Goal: Check status: Check status

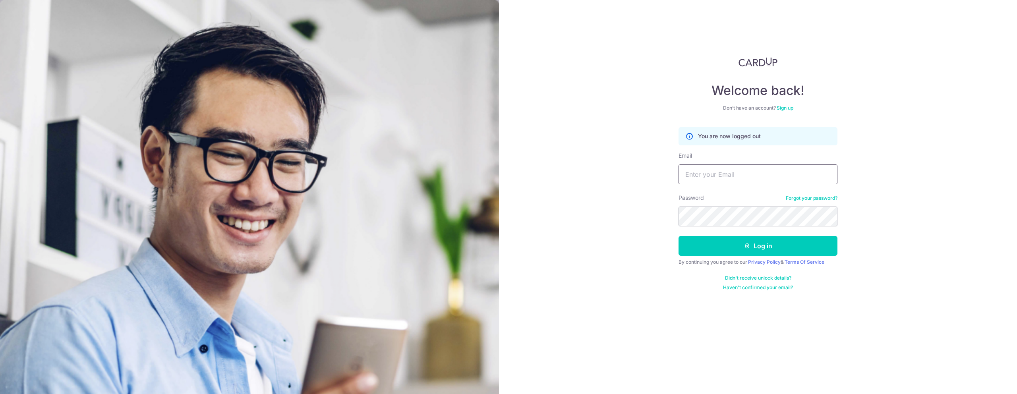
click at [739, 179] on input "Email" at bounding box center [757, 174] width 159 height 20
type input "joshua@vroom.com.sg"
click at [729, 244] on button "Log in" at bounding box center [757, 246] width 159 height 20
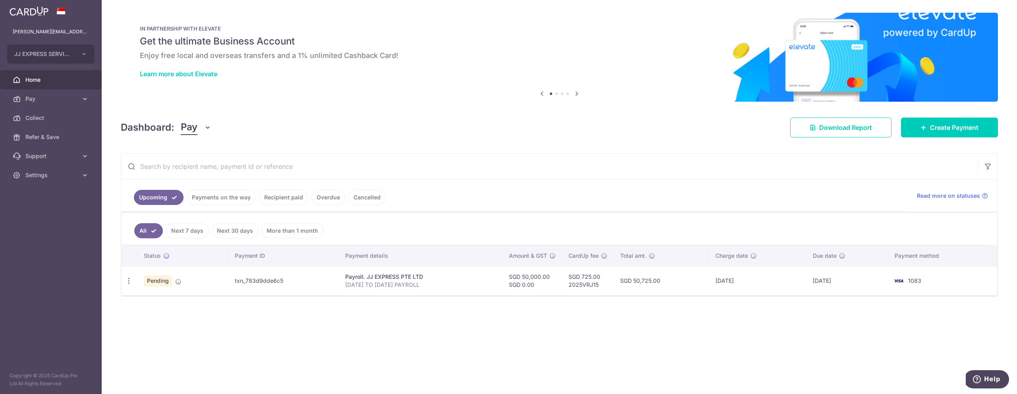
click at [280, 200] on link "Recipient paid" at bounding box center [283, 197] width 49 height 15
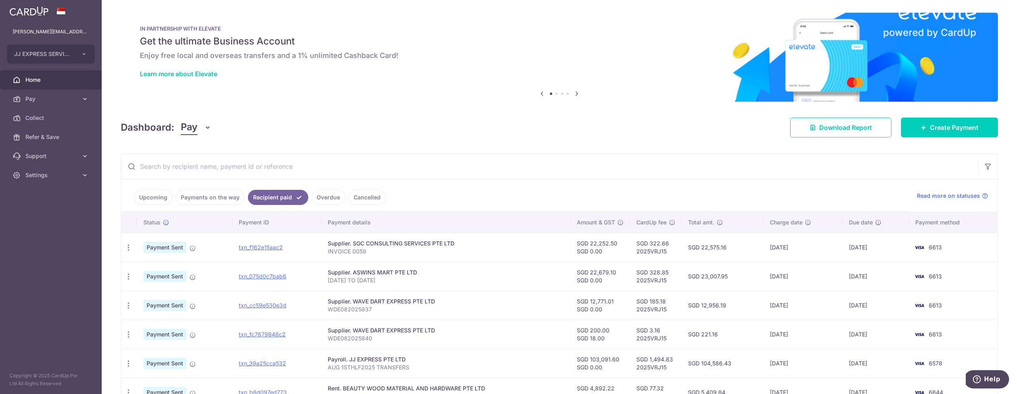
click at [182, 171] on input "text" at bounding box center [549, 166] width 857 height 25
paste input "DN22047"
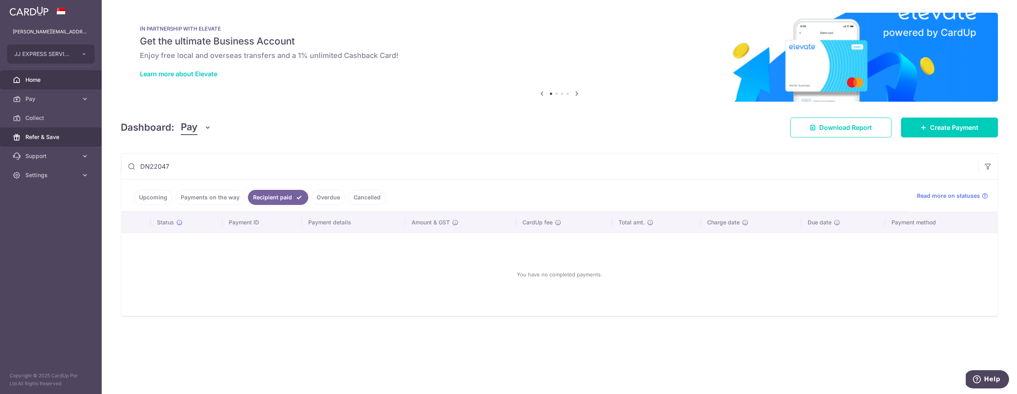
drag, startPoint x: 187, startPoint y: 167, endPoint x: 59, endPoint y: 146, distance: 130.0
click at [59, 146] on main "joshua@vroom.com.sg JJ EXPRESS SERVICES Add new company JJ EXPRESS SERVICES Hom…" at bounding box center [508, 197] width 1017 height 394
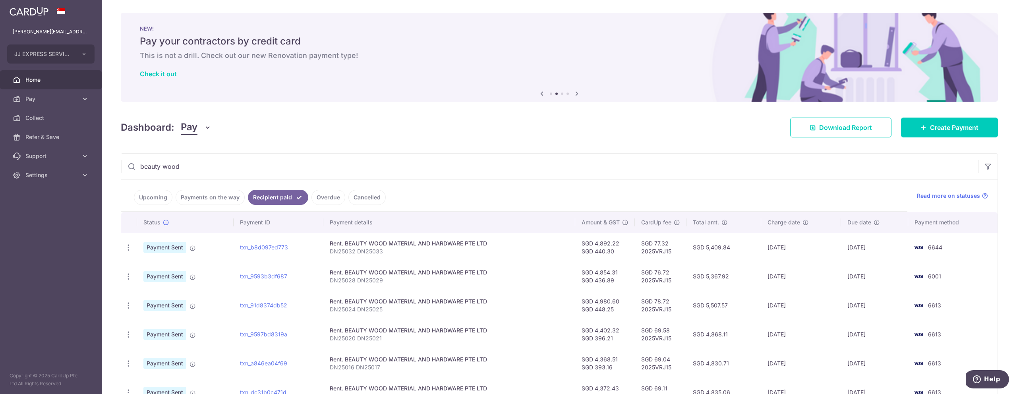
scroll to position [186, 0]
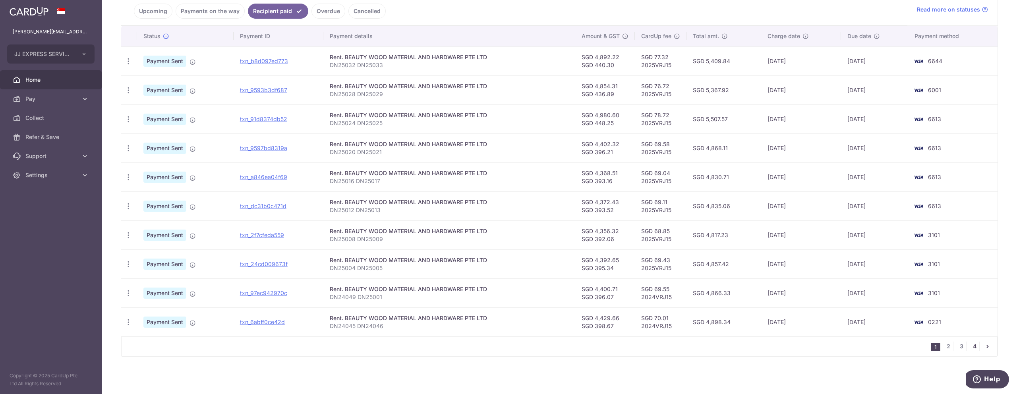
click at [974, 347] on link "4" at bounding box center [974, 347] width 10 height 10
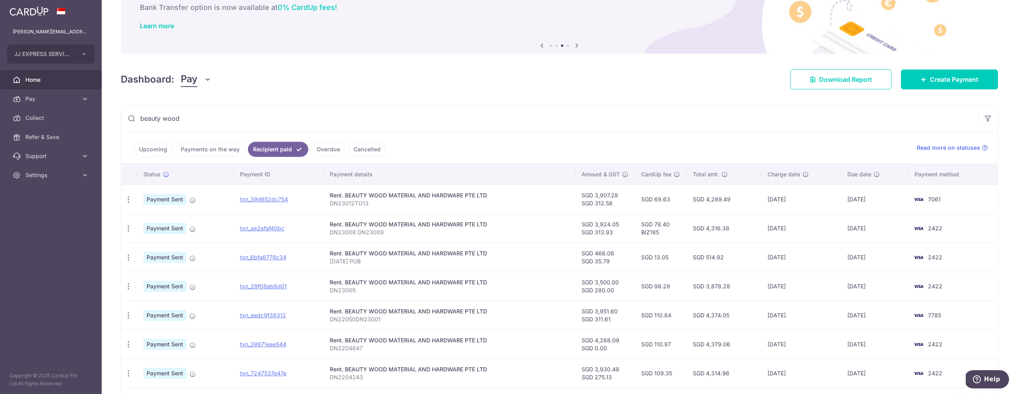
scroll to position [99, 0]
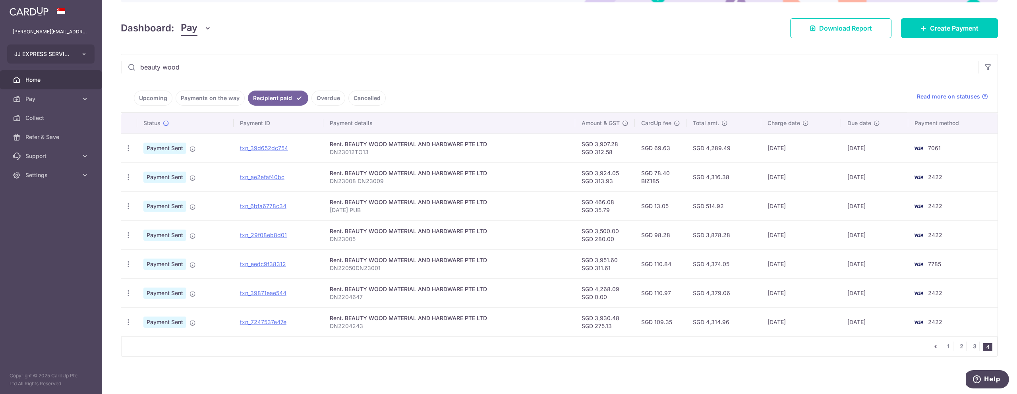
drag, startPoint x: 213, startPoint y: 67, endPoint x: 83, endPoint y: 48, distance: 131.3
click at [83, 48] on main "joshua@vroom.com.sg JJ EXPRESS SERVICES Add new company JJ EXPRESS SERVICES Hom…" at bounding box center [508, 197] width 1017 height 394
paste input "DN22047"
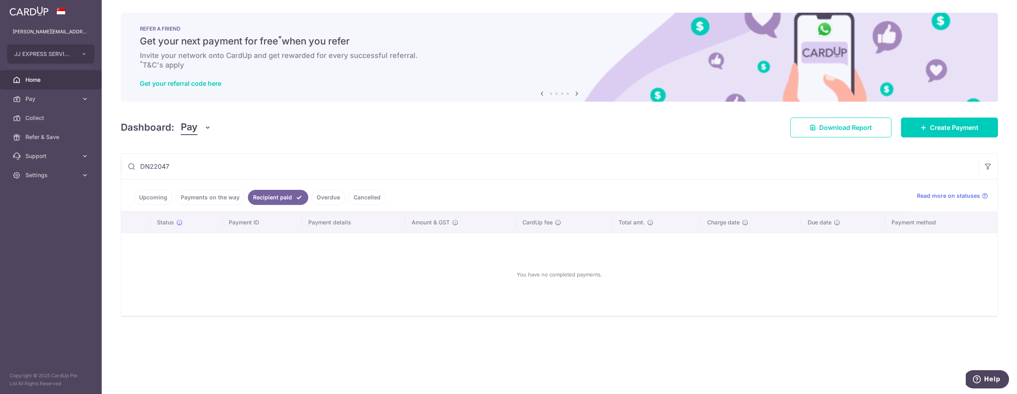
type input "DN22047"
click at [204, 125] on icon "button" at bounding box center [208, 128] width 8 height 8
click at [292, 119] on div "Dashboard: Pay Pay Collect Download Report Create Payment" at bounding box center [559, 125] width 877 height 23
click at [844, 134] on link "Download Report" at bounding box center [840, 128] width 101 height 20
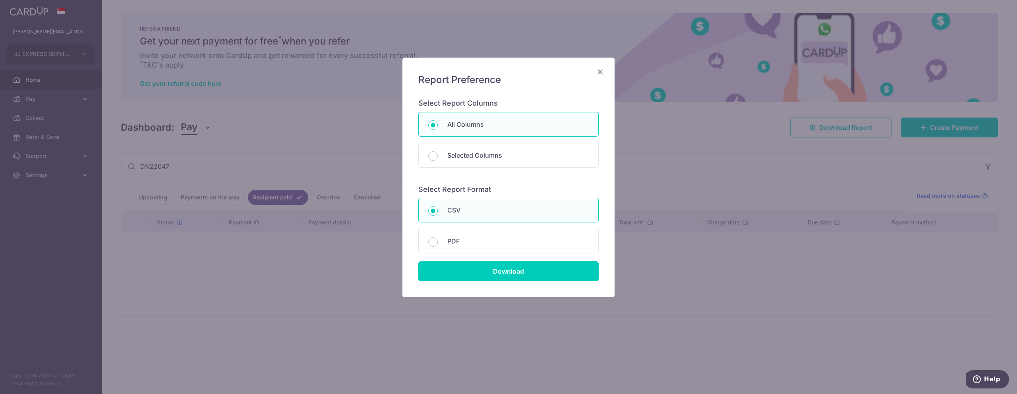
click at [597, 73] on icon "Close" at bounding box center [600, 72] width 10 height 10
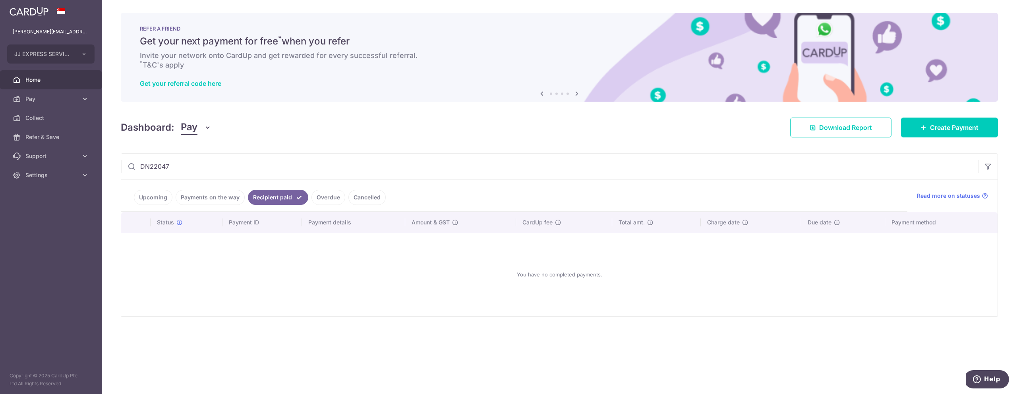
click at [41, 80] on span "Home" at bounding box center [51, 80] width 52 height 8
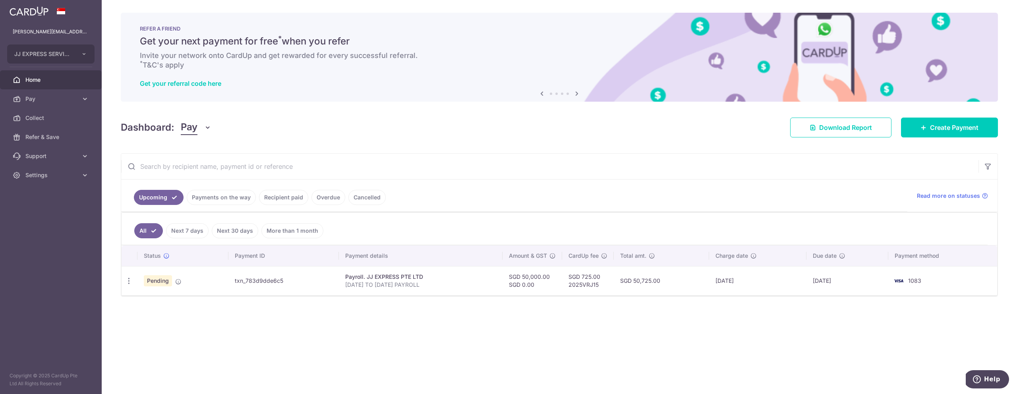
click at [208, 162] on input "text" at bounding box center [549, 166] width 857 height 25
type input "beauty wood"
click at [279, 200] on link "Recipient paid" at bounding box center [283, 197] width 49 height 15
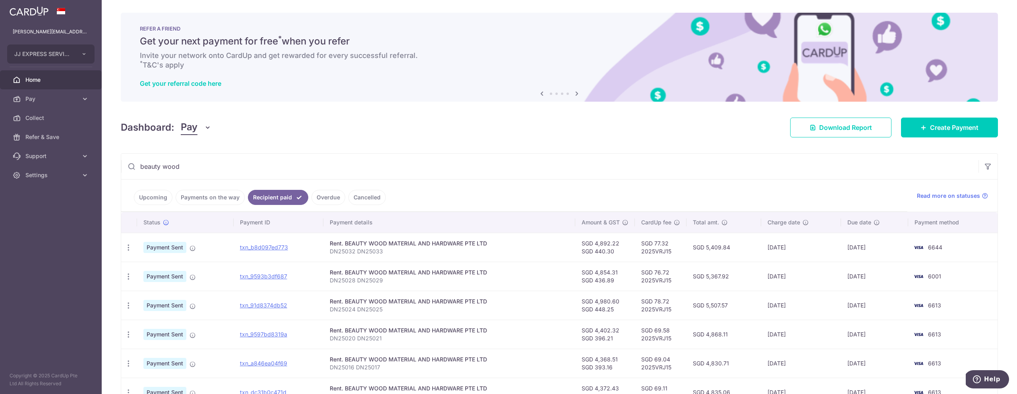
scroll to position [186, 0]
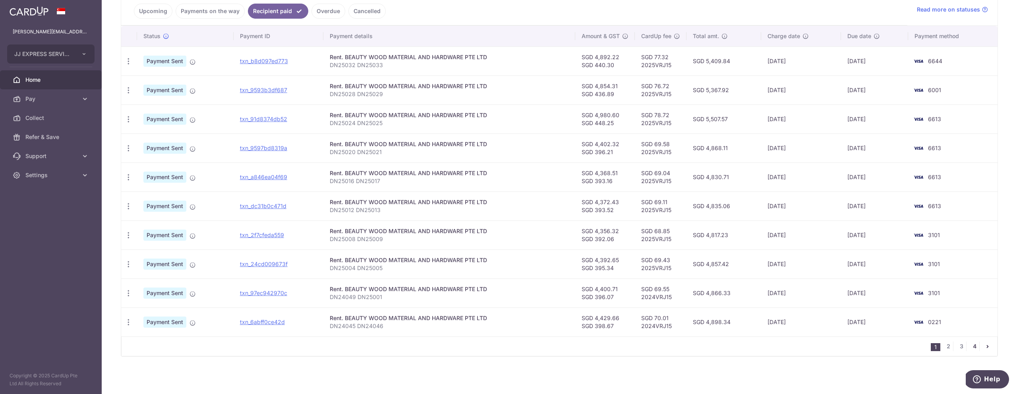
click at [975, 346] on link "4" at bounding box center [974, 347] width 10 height 10
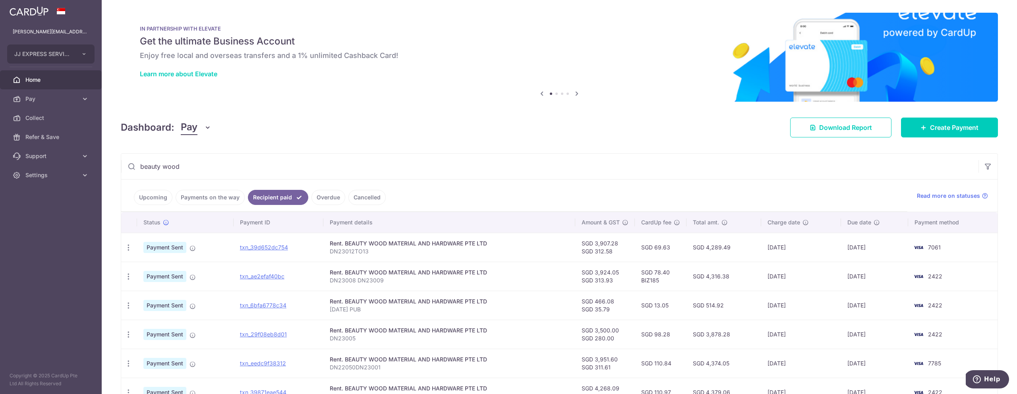
scroll to position [99, 0]
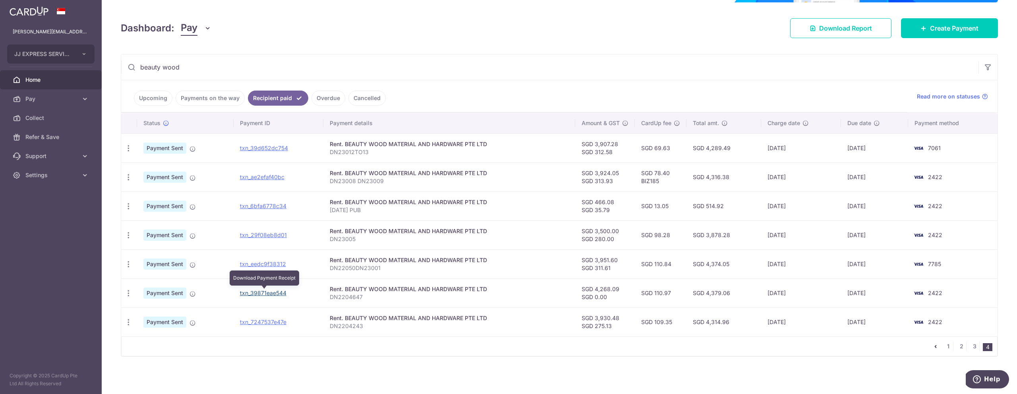
click at [262, 295] on link "txn_39871eae544" at bounding box center [263, 293] width 46 height 7
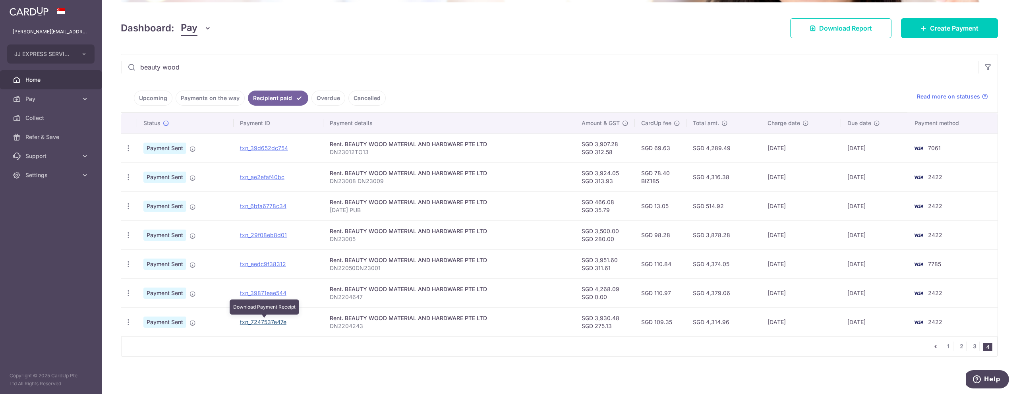
click at [279, 321] on link "txn_7247537e47e" at bounding box center [263, 321] width 46 height 7
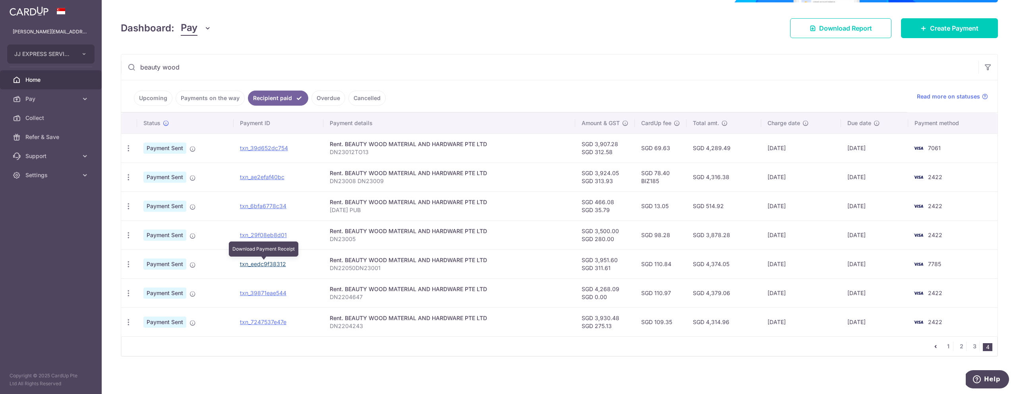
click at [269, 265] on link "txn_eedc9f38312" at bounding box center [263, 264] width 46 height 7
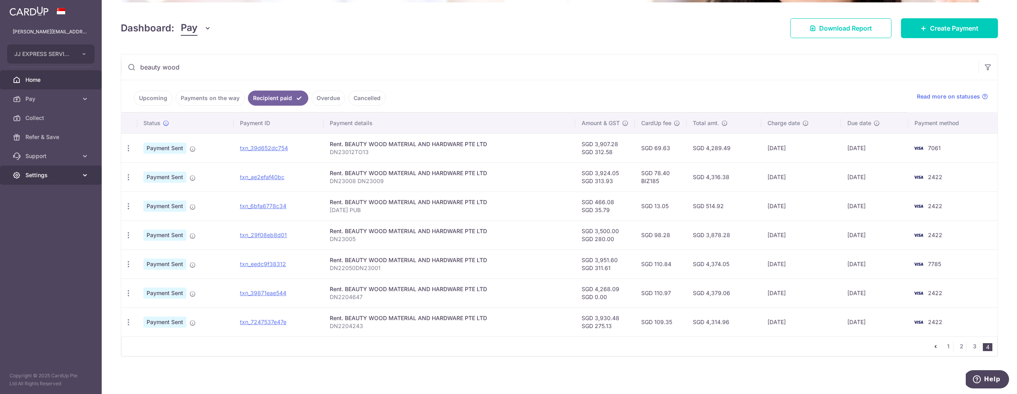
click at [67, 173] on span "Settings" at bounding box center [51, 175] width 52 height 8
click at [40, 216] on span "Logout" at bounding box center [51, 213] width 52 height 8
